Goal: Task Accomplishment & Management: Use online tool/utility

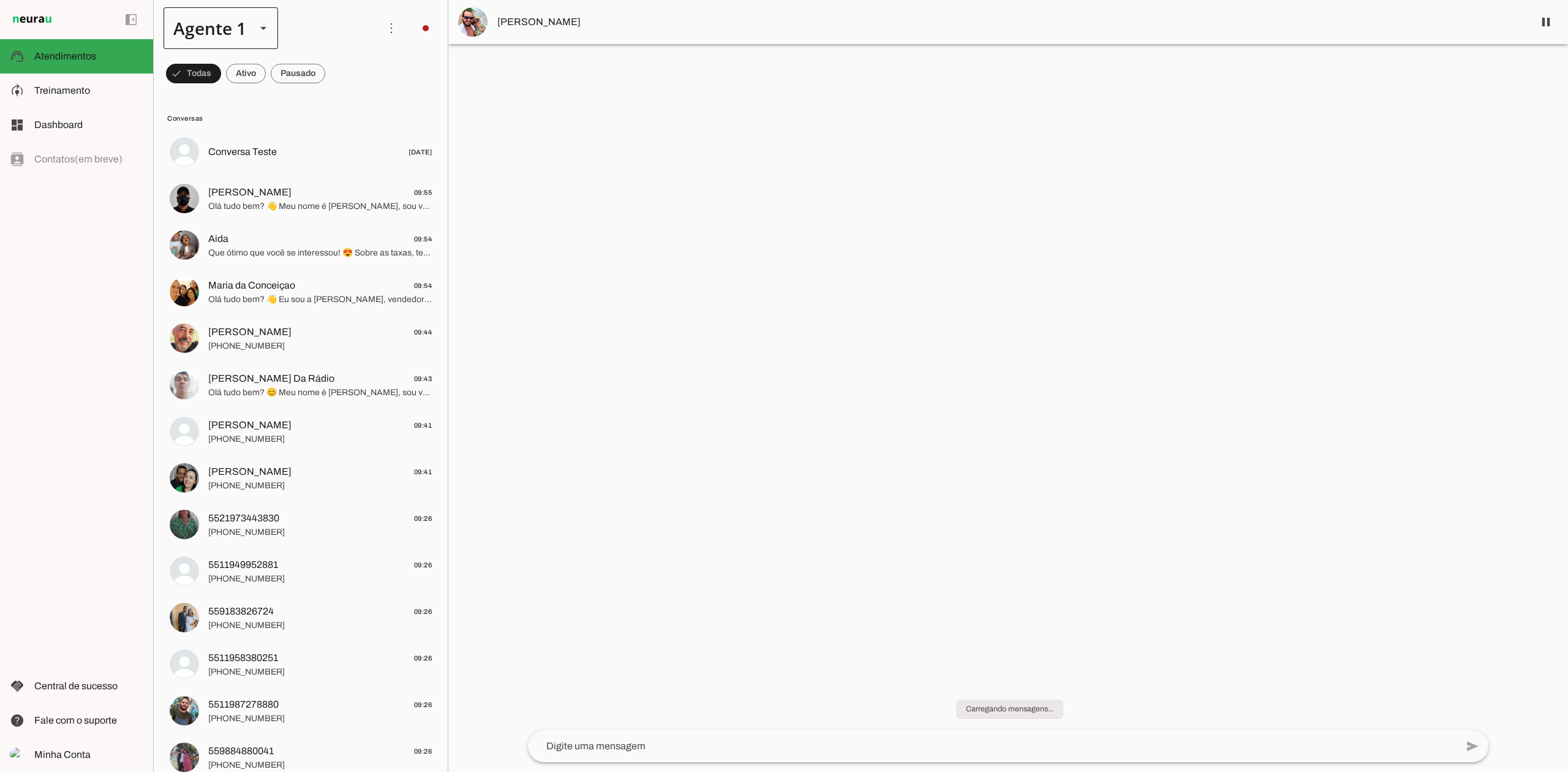
click at [253, 38] on div at bounding box center [263, 28] width 29 height 42
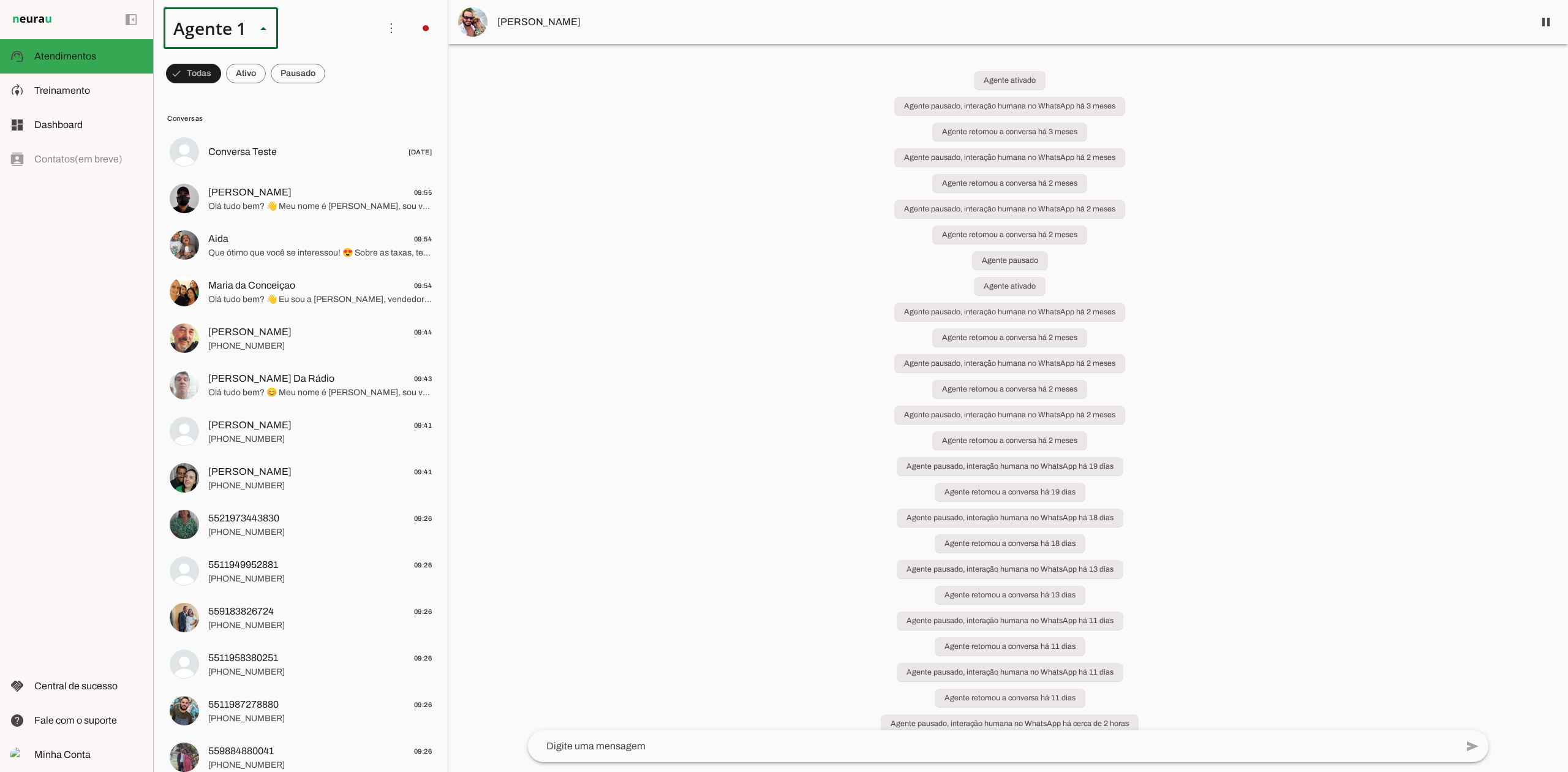
click at [337, 86] on slot at bounding box center [384, 78] width 94 height 14
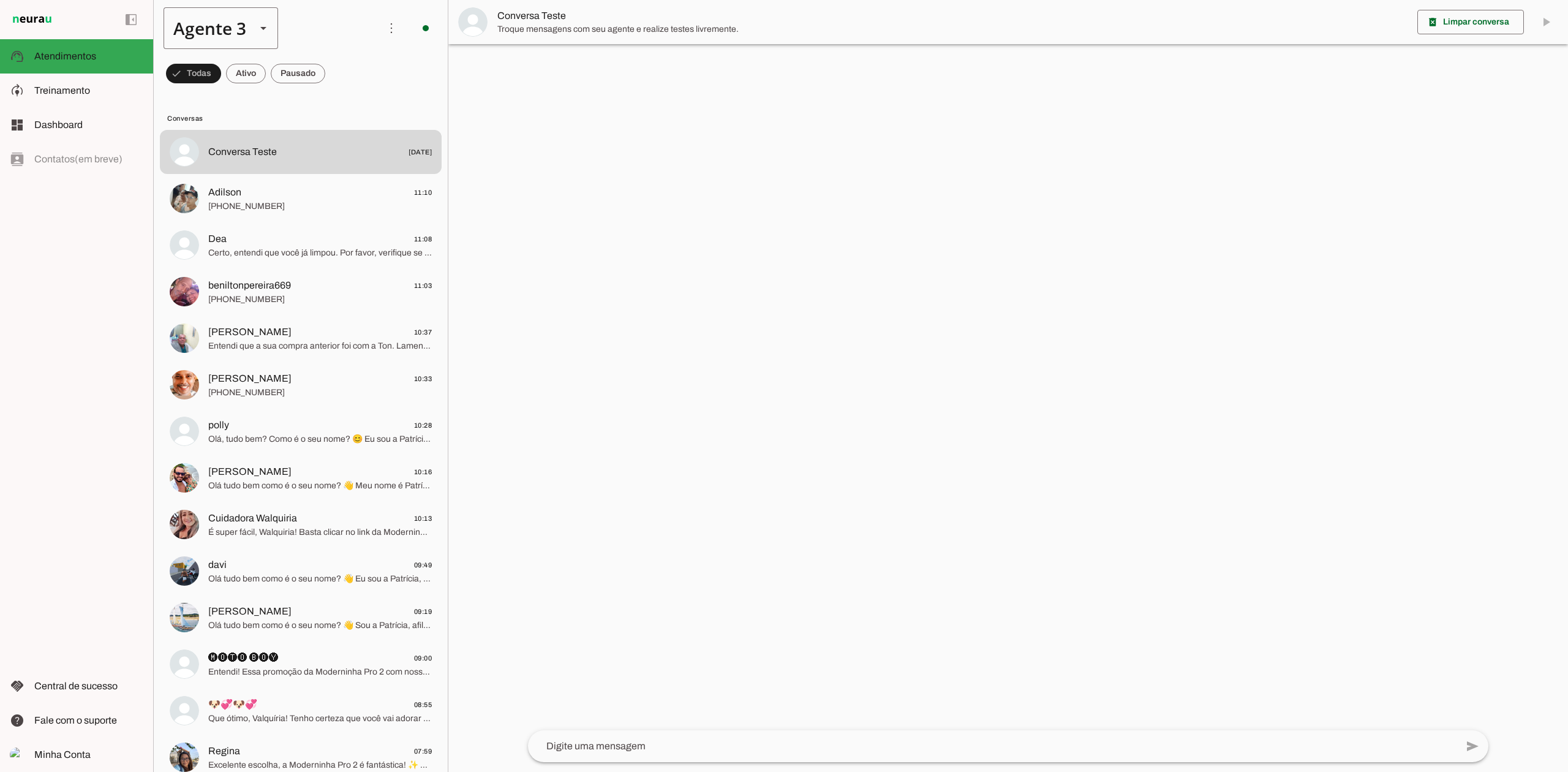
click at [264, 33] on slot at bounding box center [263, 28] width 14 height 14
click at [337, 86] on slot at bounding box center [384, 78] width 94 height 14
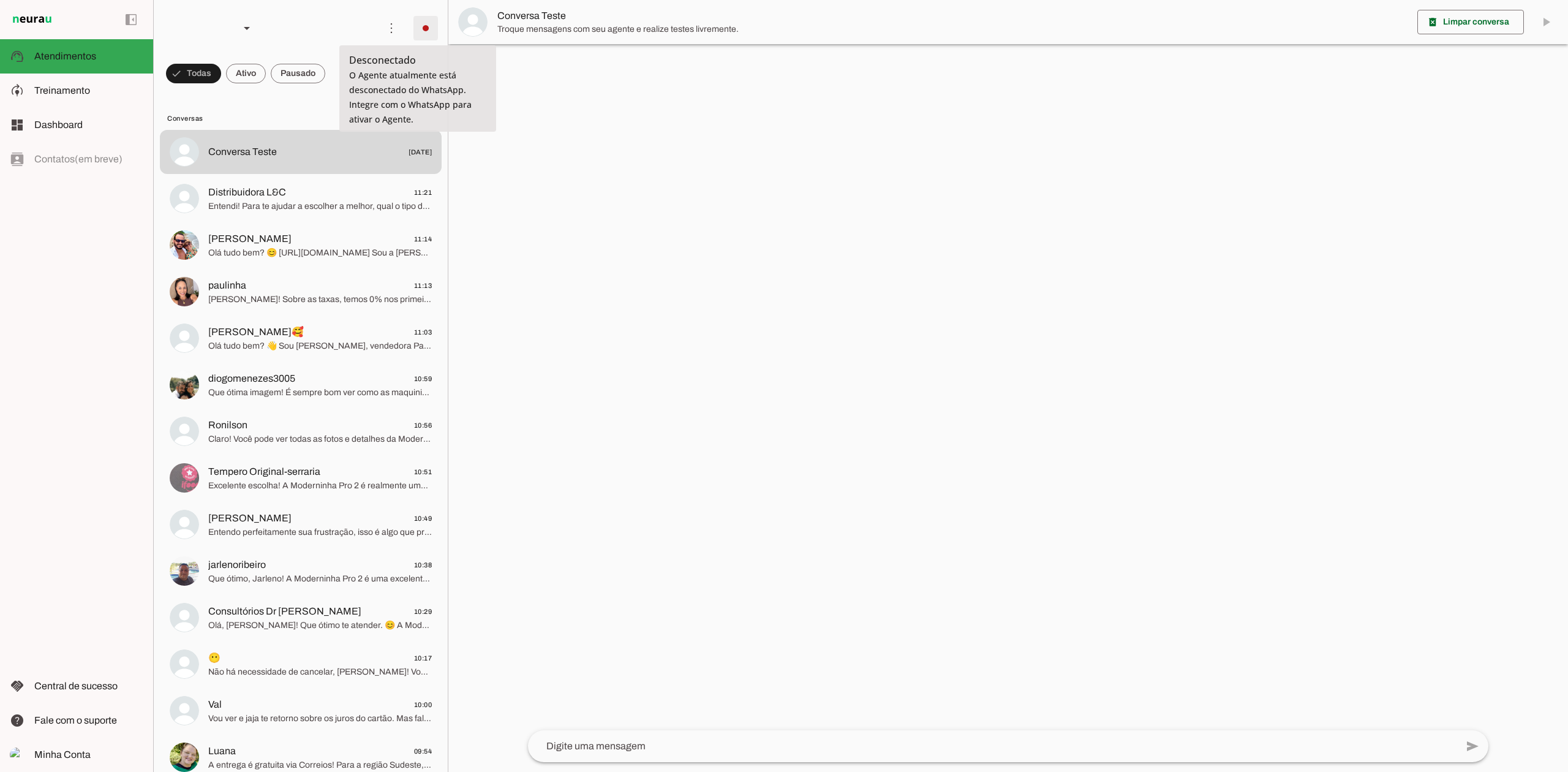
click at [418, 35] on span at bounding box center [425, 28] width 29 height 29
click at [0, 0] on slot "Integrar com WhatsApp" at bounding box center [0, 0] width 0 height 0
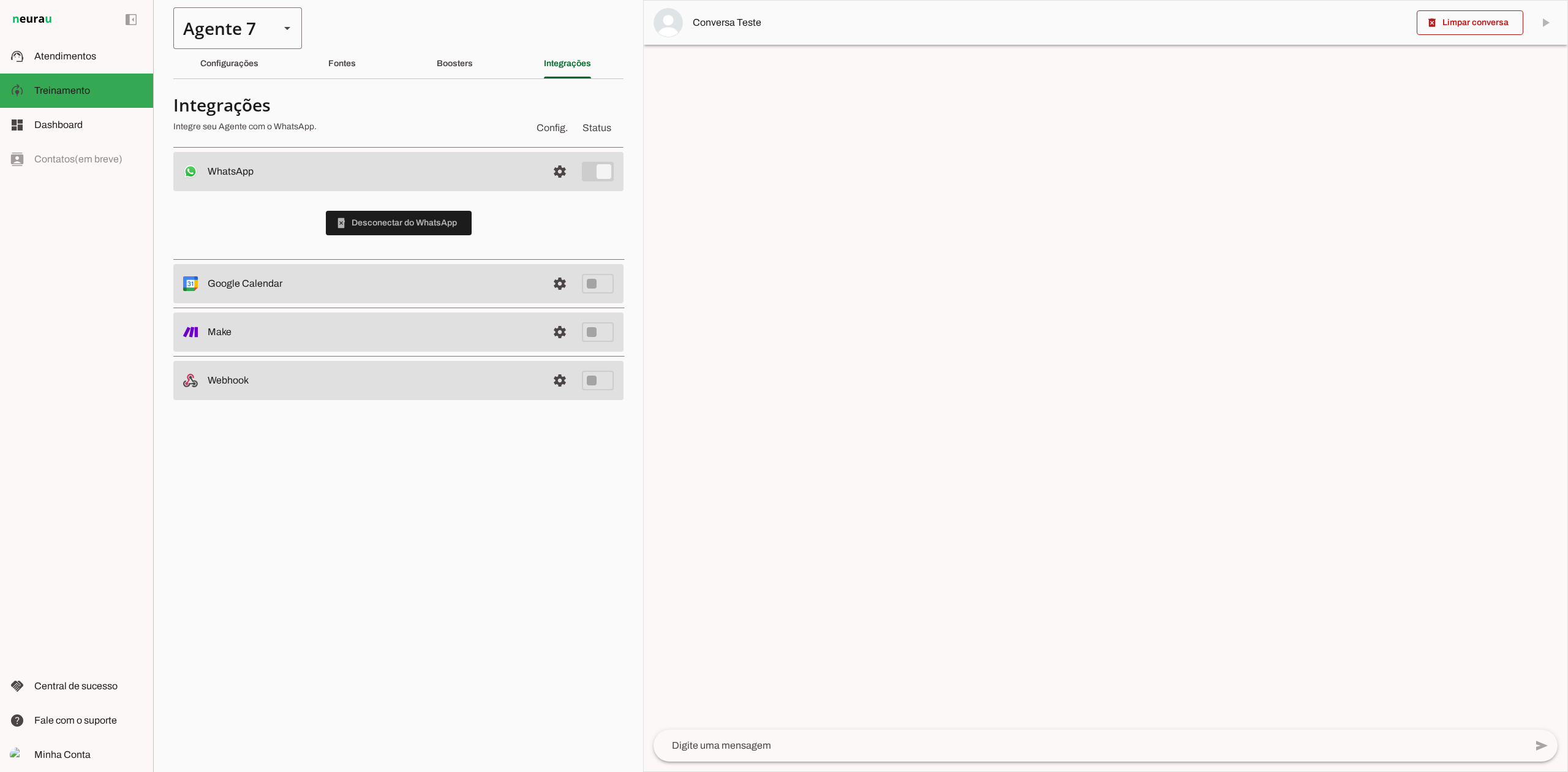
drag, startPoint x: 258, startPoint y: 32, endPoint x: 255, endPoint y: 43, distance: 11.4
click at [258, 31] on div "Agente 7" at bounding box center [221, 28] width 97 height 42
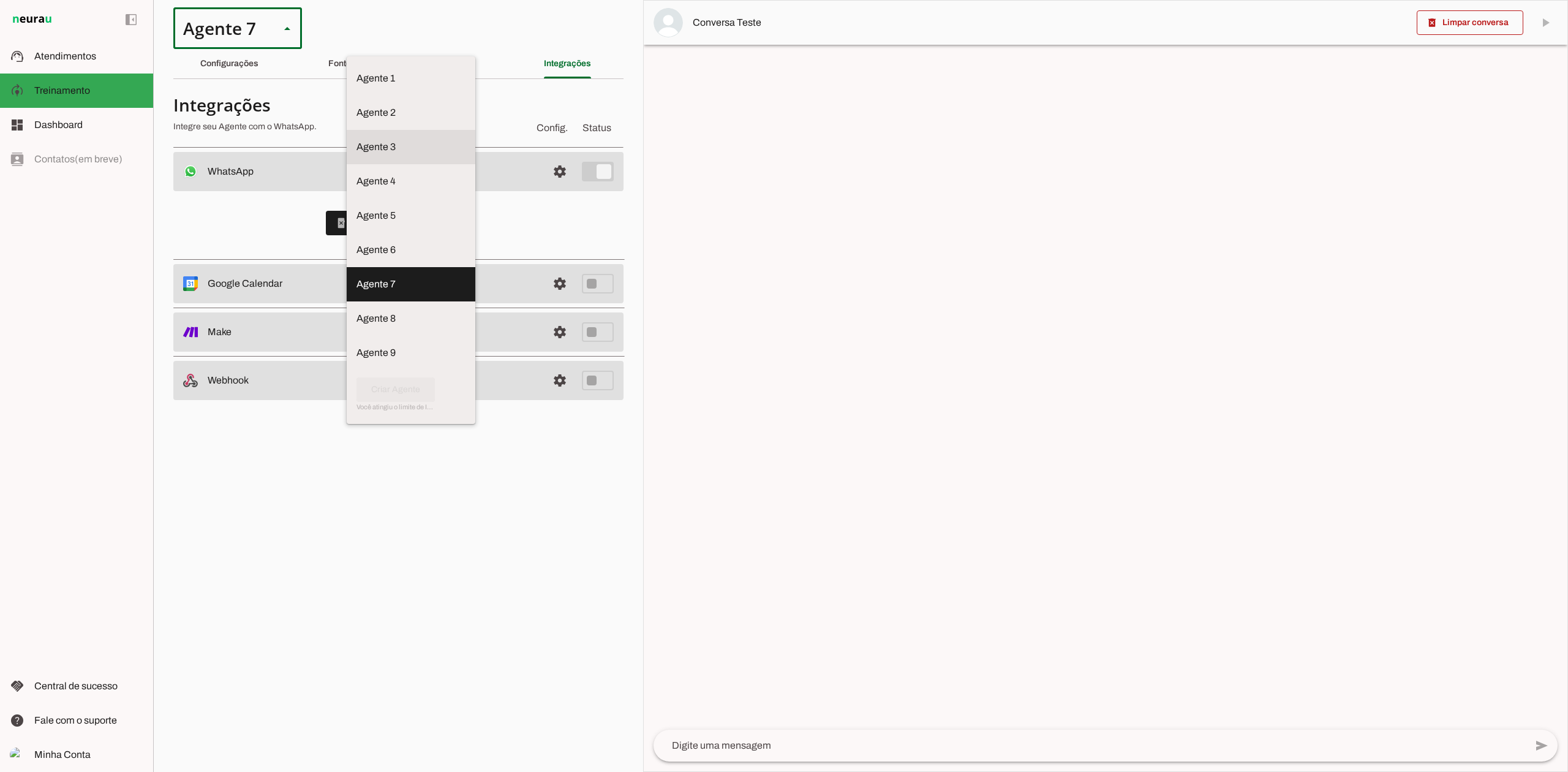
click at [0, 0] on slot "Agente 3" at bounding box center [0, 0] width 0 height 0
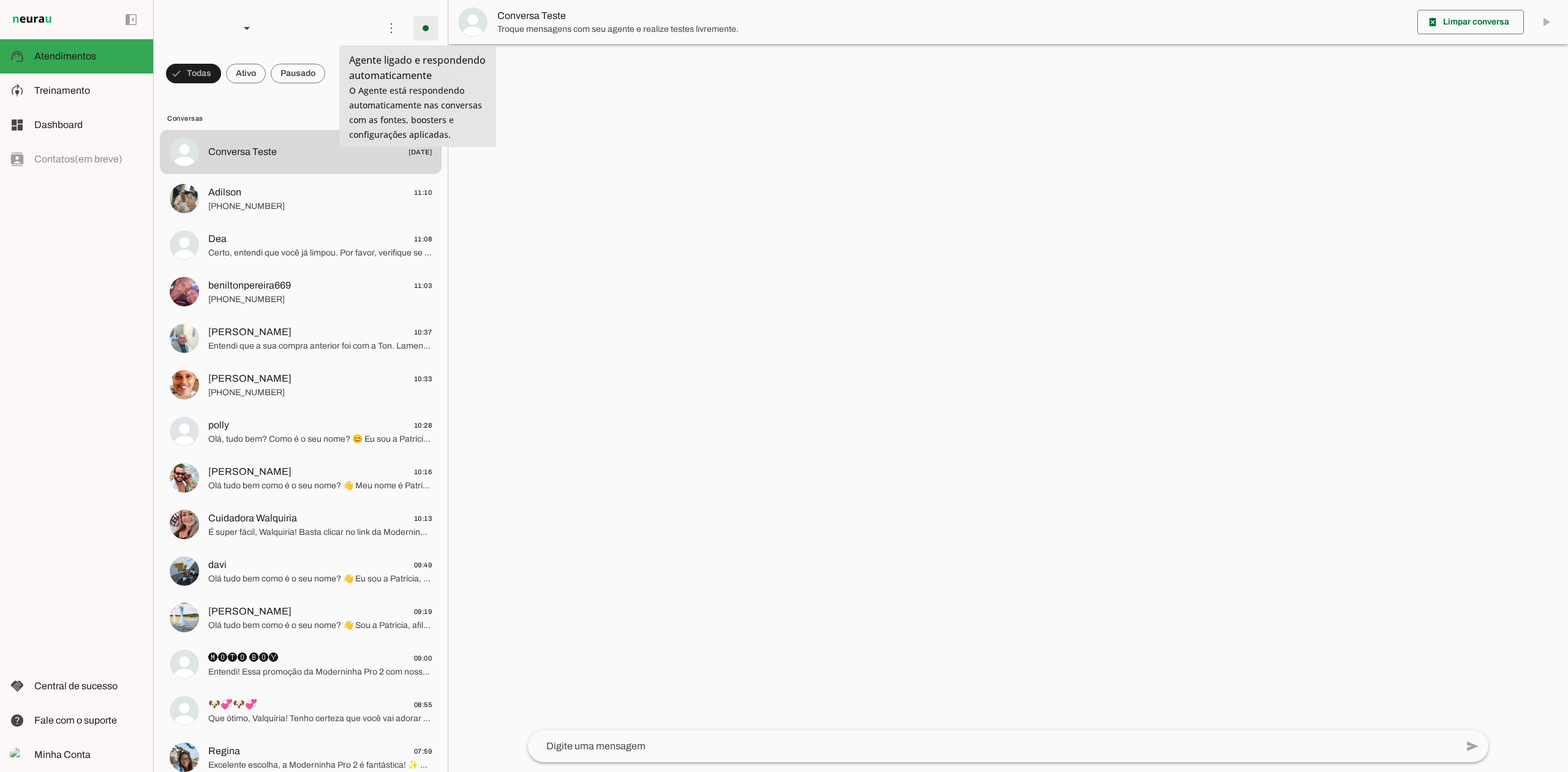
click at [415, 35] on span at bounding box center [425, 28] width 29 height 29
